Goal: Check status: Check status

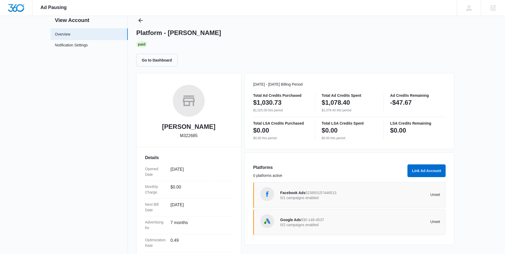
scroll to position [65, 0]
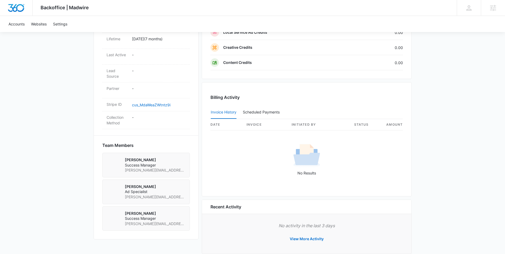
scroll to position [288, 0]
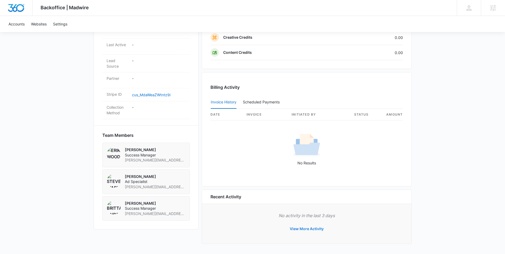
click at [313, 231] on button "View More Activity" at bounding box center [306, 228] width 45 height 13
click at [313, 230] on button "View More Activity" at bounding box center [306, 228] width 45 height 13
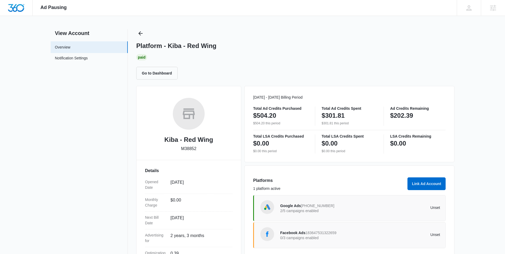
scroll to position [11, 0]
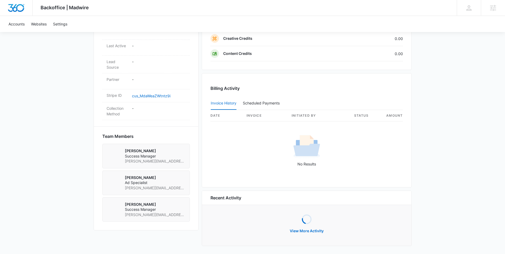
scroll to position [288, 0]
click at [315, 227] on button "View More Activity" at bounding box center [306, 228] width 45 height 13
